Goal: Task Accomplishment & Management: Manage account settings

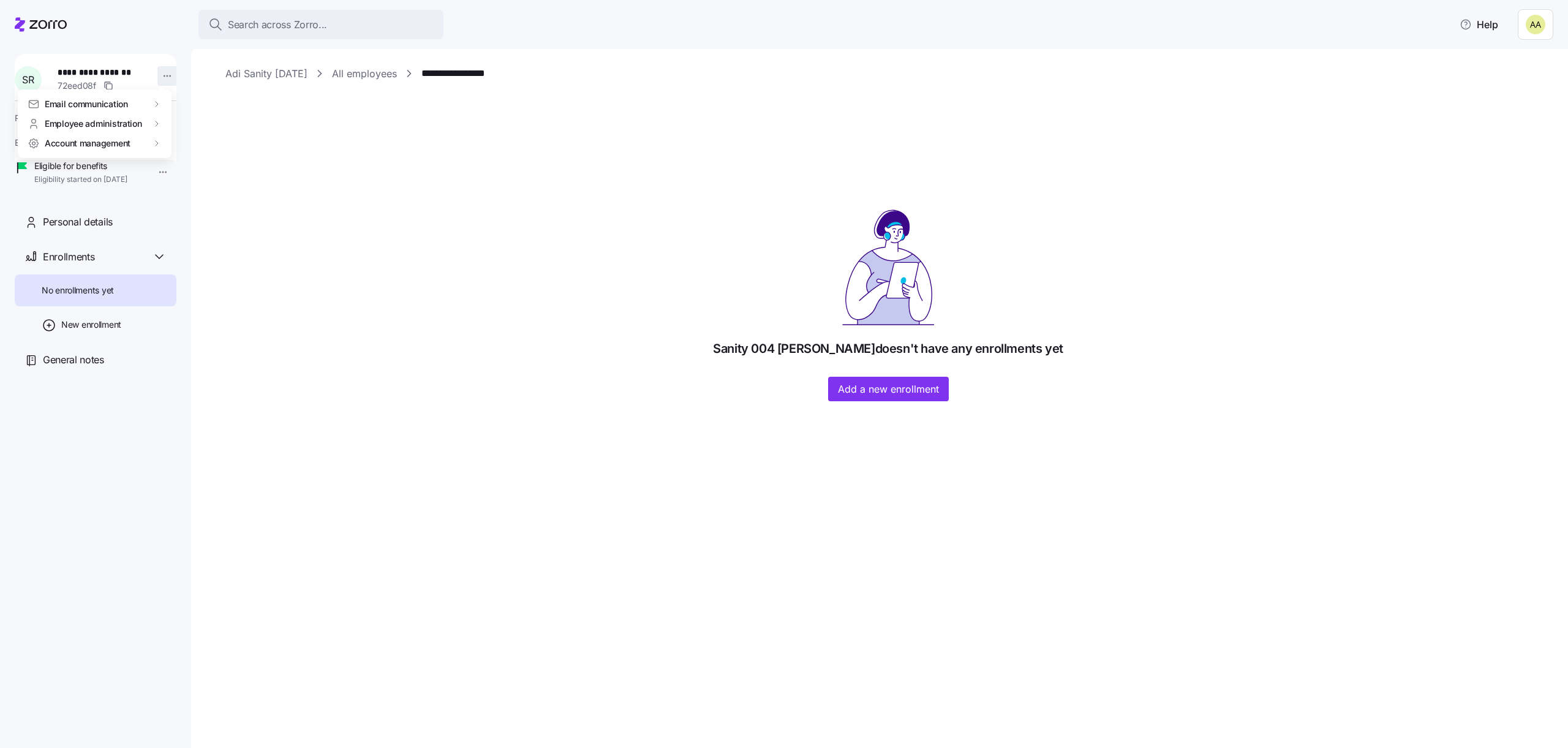
click at [155, 69] on html "**********" at bounding box center [784, 371] width 1568 height 741
click at [204, 206] on div "Delete employee" at bounding box center [209, 202] width 67 height 13
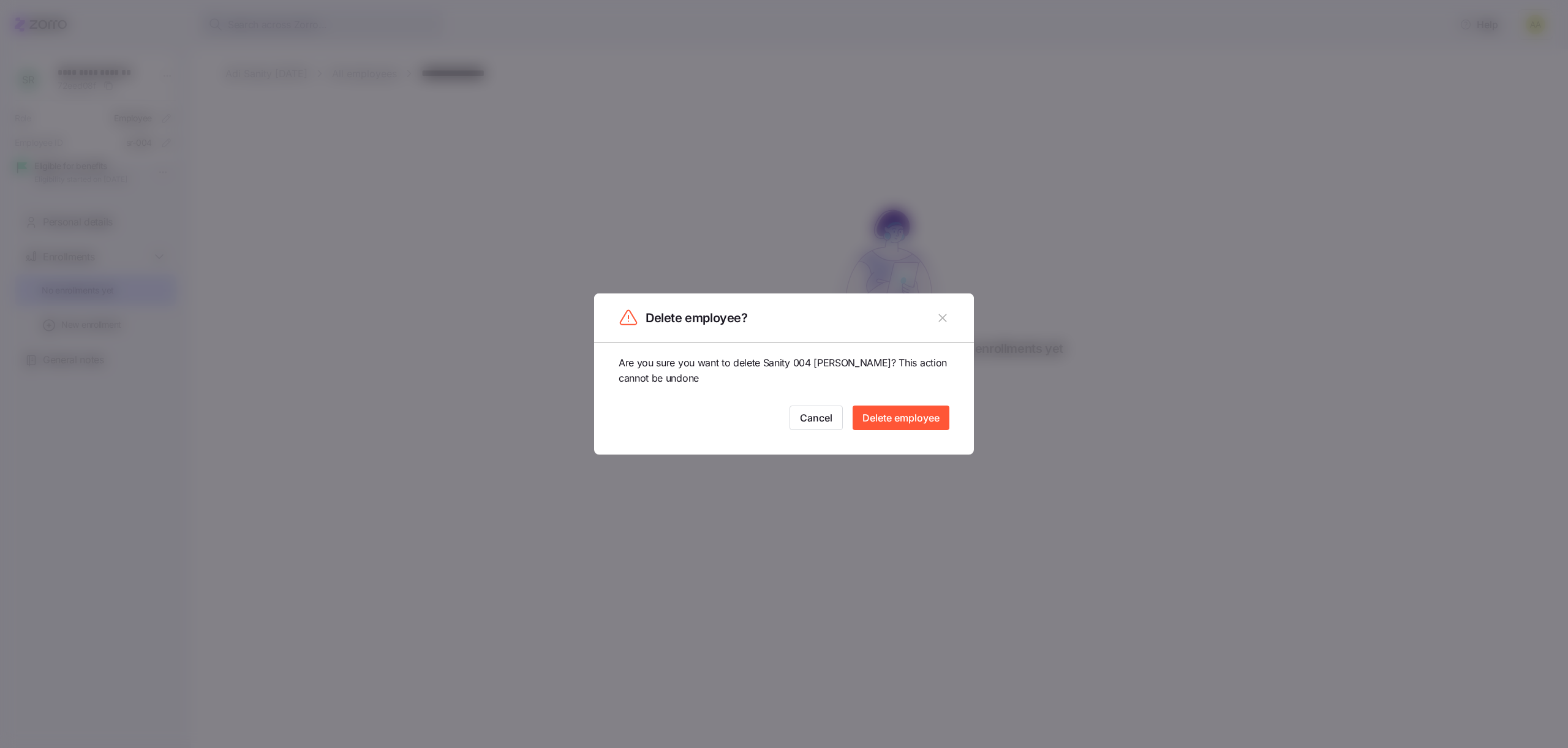
click at [882, 432] on div "Are you sure you want to delete Sanity 004 [PERSON_NAME]? This action cannot be…" at bounding box center [784, 398] width 380 height 112
click at [882, 421] on span "Delete employee" at bounding box center [901, 417] width 77 height 15
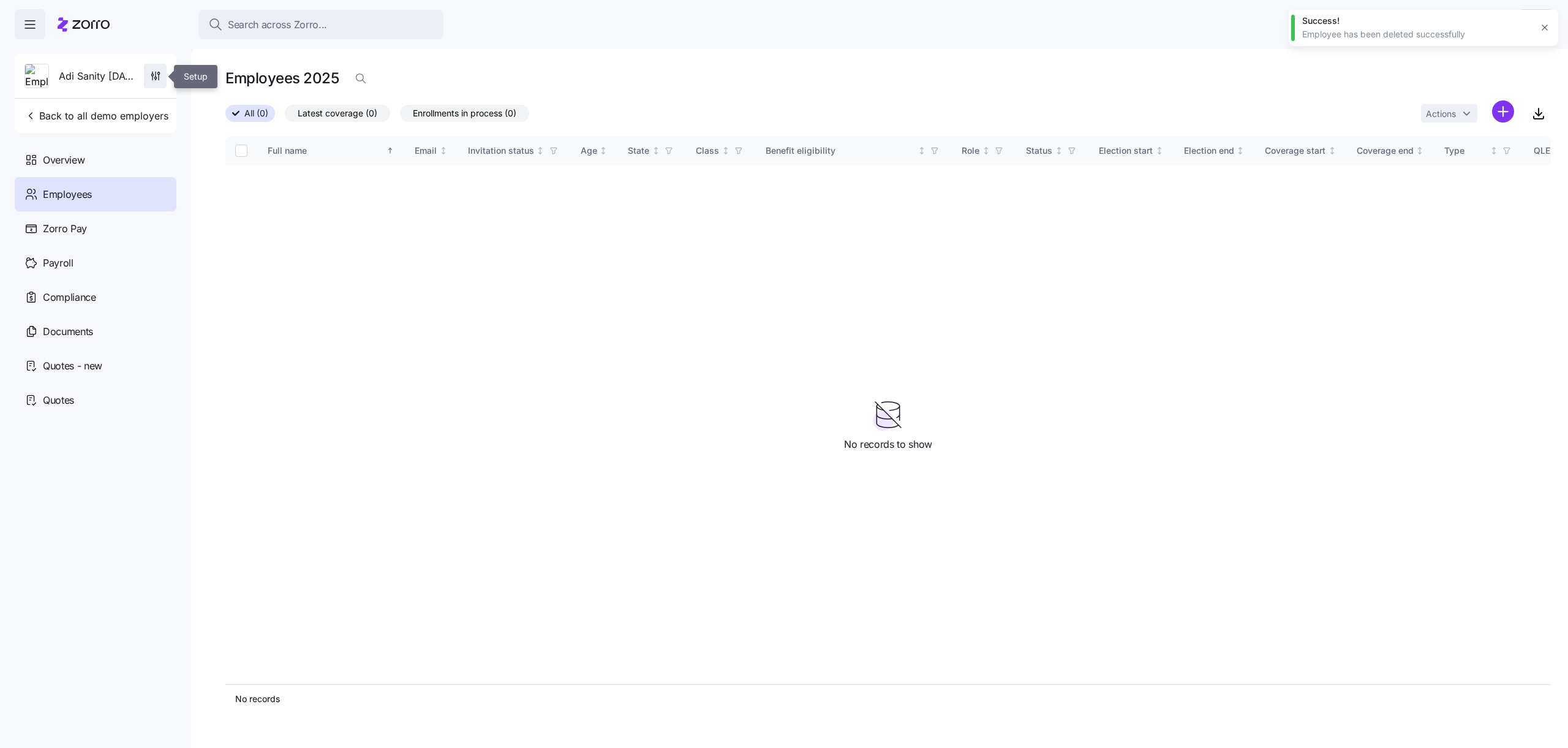
click at [158, 79] on icon "button" at bounding box center [155, 75] width 12 height 12
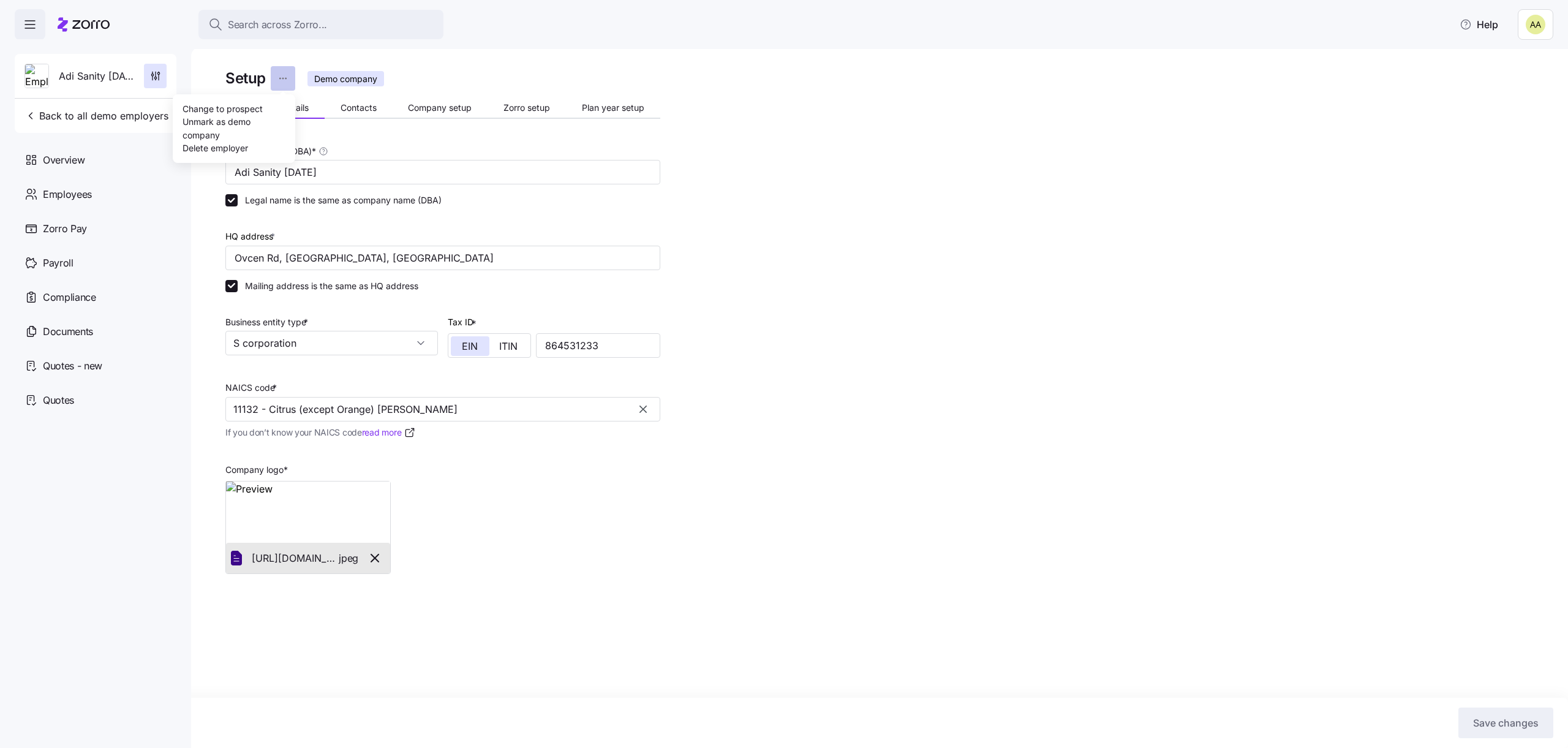
click at [275, 84] on html "Search across Zorro... Help Adi Sanity [DATE] Back to all demo employers Overvi…" at bounding box center [784, 371] width 1568 height 741
click at [241, 146] on div "Delete employer" at bounding box center [215, 147] width 65 height 13
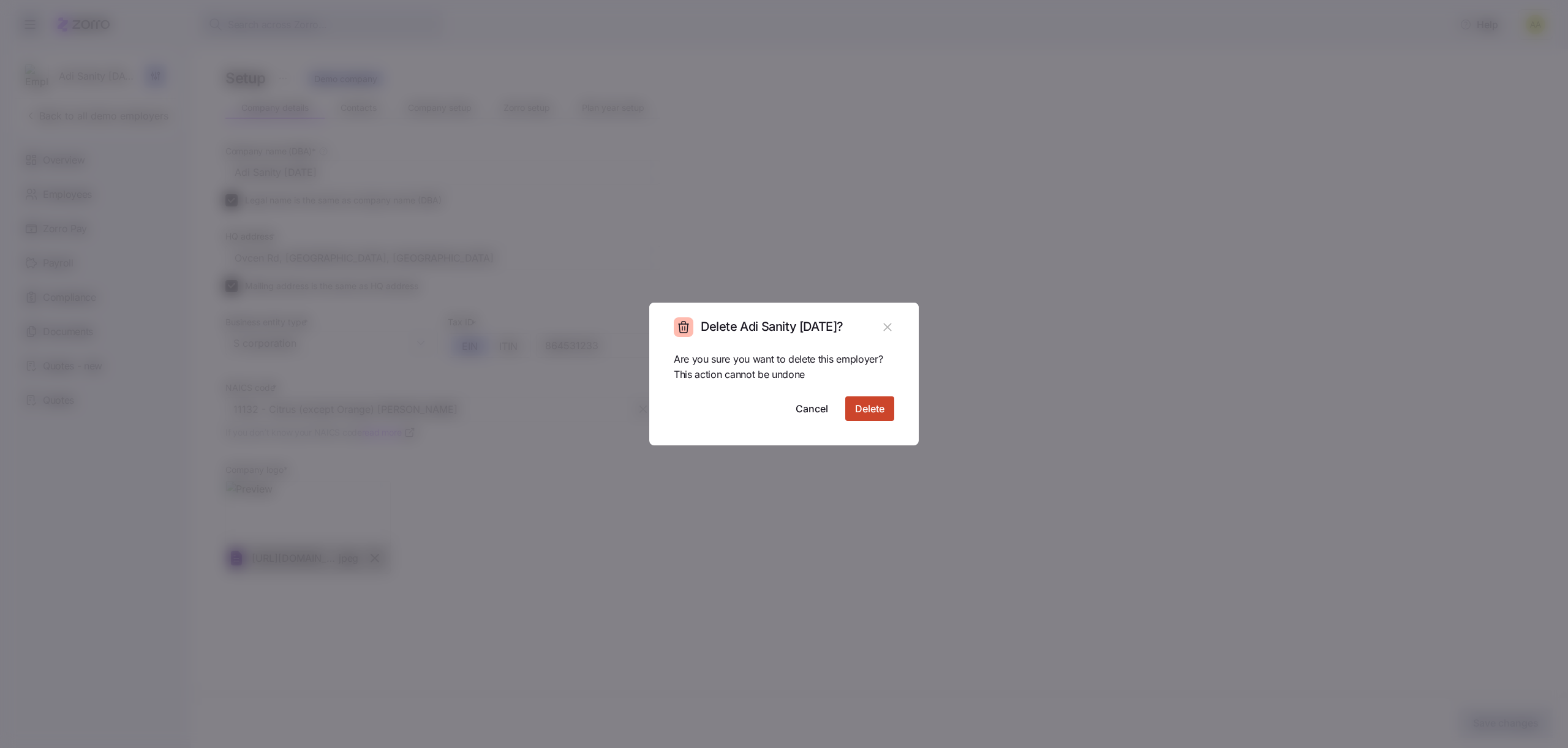
click at [858, 409] on span "Delete" at bounding box center [870, 409] width 29 height 15
